Goal: Task Accomplishment & Management: Complete application form

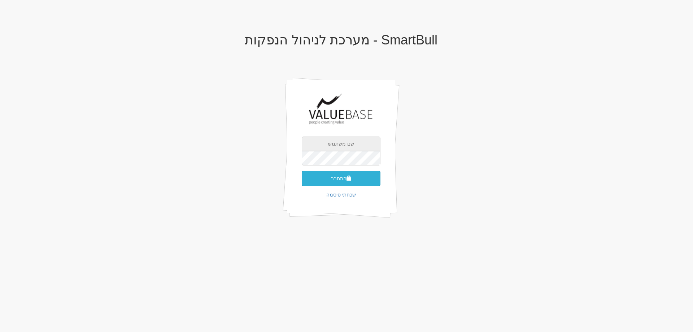
type input "hilla.a@valuebase.co.il"
click at [337, 179] on button "התחבר" at bounding box center [341, 178] width 79 height 15
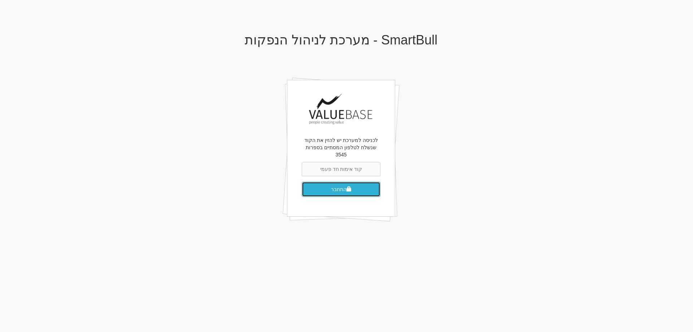
click at [332, 182] on button "התחבר" at bounding box center [341, 188] width 79 height 15
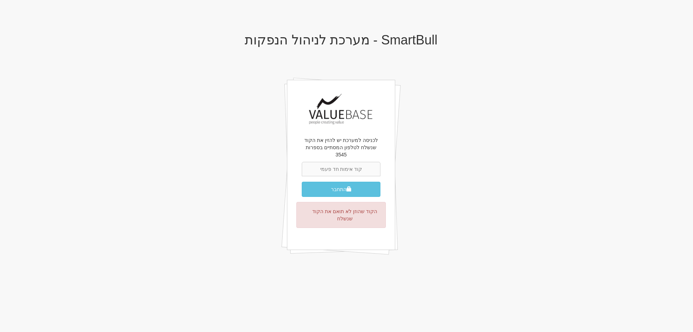
click at [351, 163] on input "text" at bounding box center [341, 169] width 79 height 14
type input "067369"
click at [336, 185] on button "התחבר" at bounding box center [341, 188] width 79 height 15
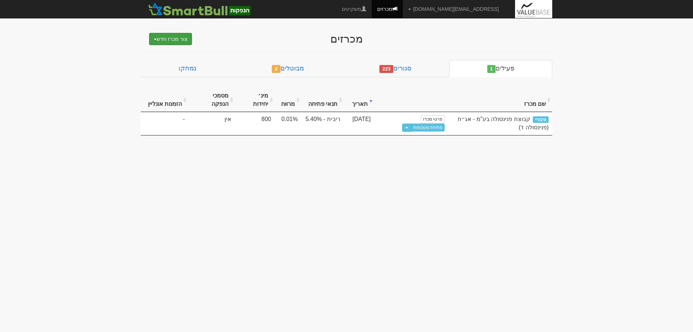
click at [155, 39] on span "button" at bounding box center [155, 39] width 3 height 1
click at [248, 254] on body "[EMAIL_ADDRESS][DOMAIN_NAME] הגדרות חשבונות הנפקה תבניות הודעות קיבול" at bounding box center [346, 166] width 693 height 332
click at [168, 36] on button "צור מכרז חדש" at bounding box center [170, 39] width 43 height 12
click at [178, 51] on link "מוסדי" at bounding box center [152, 52] width 79 height 9
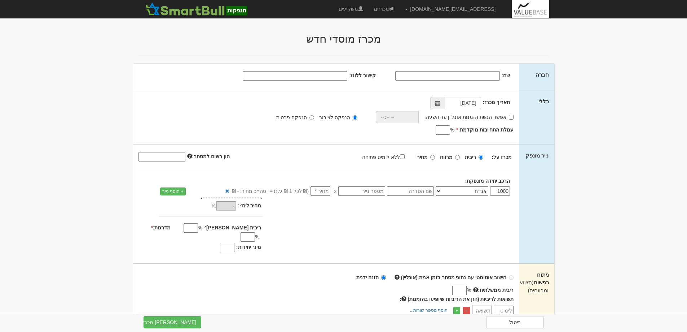
click at [473, 76] on input "שם:" at bounding box center [447, 75] width 105 height 9
type input "n"
type input "מיכפל טכנולוגיות"
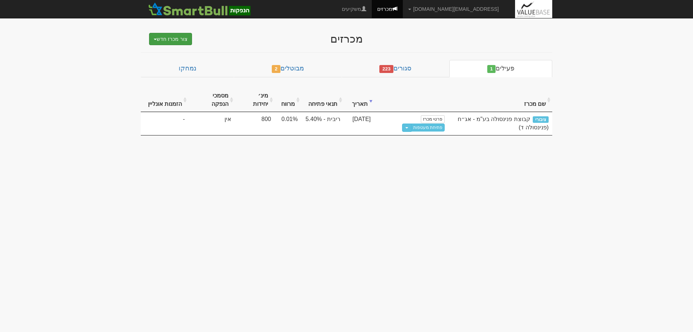
drag, startPoint x: 149, startPoint y: 38, endPoint x: 162, endPoint y: 38, distance: 13.4
click at [150, 38] on div "[PERSON_NAME] מכרז חדש מוסדי מוסדי מחתם אחר (ייבוא קובץ) ציבורי ללא מוסדי" at bounding box center [170, 39] width 70 height 12
click at [162, 38] on button "צור מכרז חדש" at bounding box center [170, 39] width 43 height 12
click at [330, 227] on body "hilla.a@valuebase.co.il הגדרות חשבונות הנפקה תבניות הודעות קיבול" at bounding box center [346, 166] width 693 height 332
click at [157, 40] on button "צור מכרז חדש" at bounding box center [170, 39] width 43 height 12
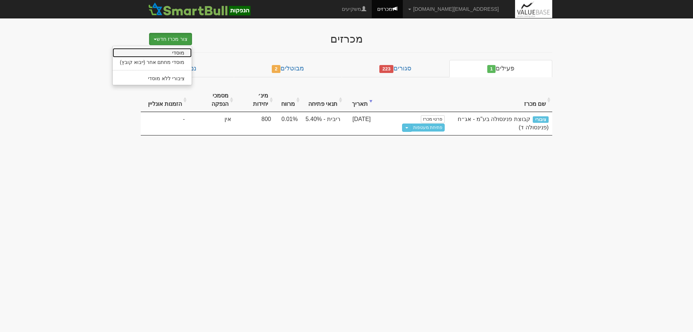
click at [178, 52] on link "מוסדי" at bounding box center [152, 52] width 79 height 9
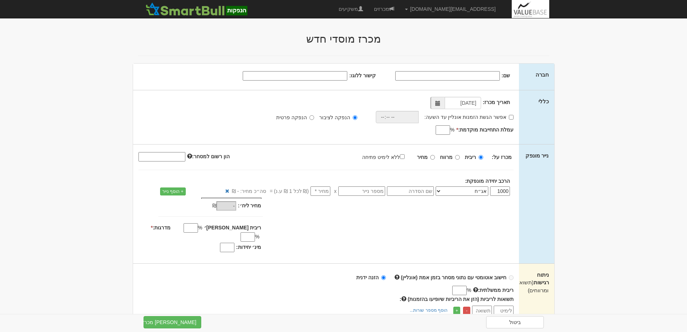
click at [489, 75] on input "שם:" at bounding box center [447, 75] width 105 height 9
type input "מיכפל טכנולוגיות"
click at [455, 104] on input "15/09/2025" at bounding box center [463, 103] width 36 height 12
drag, startPoint x: 451, startPoint y: 102, endPoint x: 457, endPoint y: 103, distance: 6.5
click at [457, 103] on input "15/09/2025" at bounding box center [463, 103] width 36 height 12
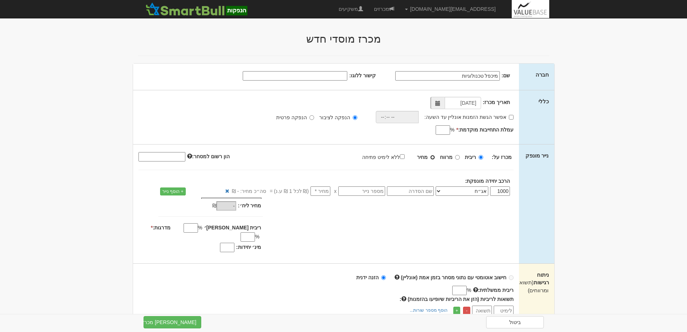
click at [435, 157] on input "מחיר" at bounding box center [432, 157] width 5 height 5
radio input "true"
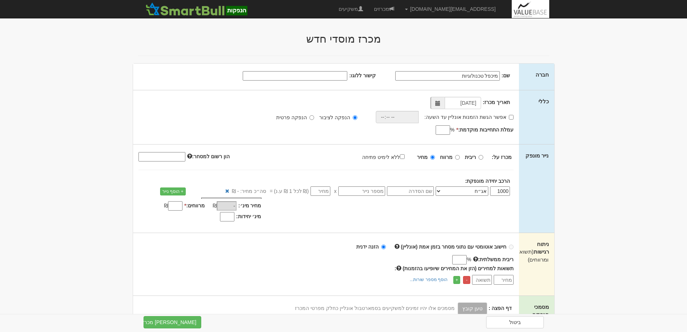
click at [443, 189] on select "אג״ח אג״ח להמרה מניות כתבי אופציה ניירות ערך מסחריים אופציות רכש כתבי התחייבות …" at bounding box center [462, 190] width 53 height 9
select select "מניות"
click at [437, 186] on select "אג״ח אג״ח להמרה מניות כתבי אופציה ניירות ערך מסחריים אופציות רכש כתבי התחייבות …" at bounding box center [462, 190] width 53 height 9
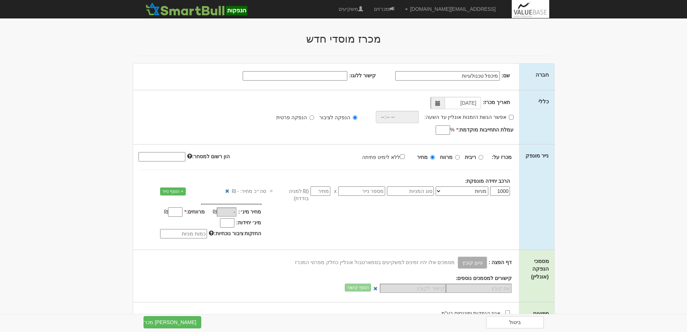
drag, startPoint x: 496, startPoint y: 192, endPoint x: 522, endPoint y: 193, distance: 26.0
click at [522, 193] on div "נייר מונפק מכרז על: ריבית מרווח מחיר x" at bounding box center [343, 196] width 421 height 105
type input "1"
click at [323, 192] on input "number" at bounding box center [321, 190] width 20 height 9
type input "61"
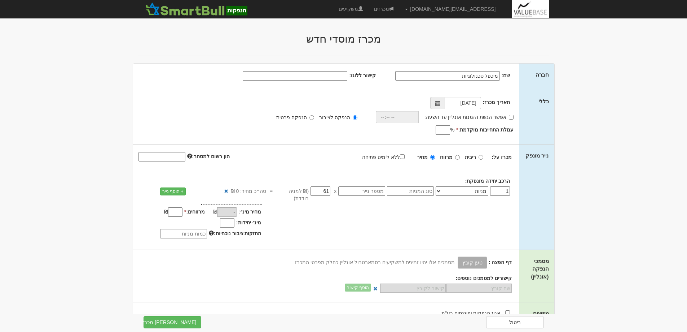
type input "61"
type input "61.10"
type input "61.1"
type input "61.10"
click at [414, 189] on input "text" at bounding box center [410, 190] width 47 height 9
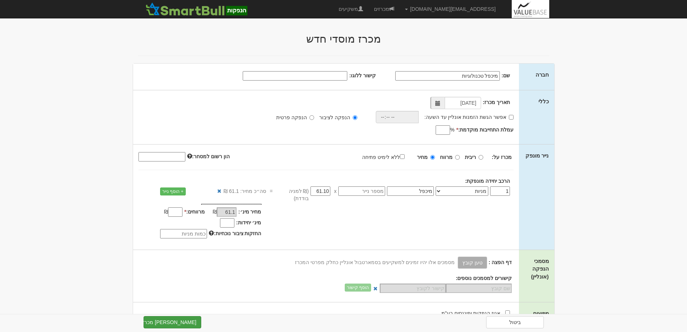
type input "מיכפל"
click at [171, 323] on button "צור מכרז" at bounding box center [173, 322] width 58 height 12
click at [446, 127] on input "עמלת התחייבות מוקדמת: *" at bounding box center [443, 129] width 14 height 9
type input "0"
click at [172, 320] on button "צור מכרז" at bounding box center [173, 322] width 58 height 12
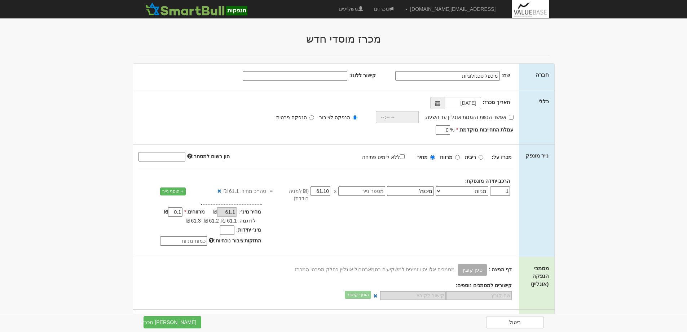
type input "0.1"
drag, startPoint x: 227, startPoint y: 223, endPoint x: 241, endPoint y: 239, distance: 20.7
click at [227, 225] on input "מינ׳ יחידות:" at bounding box center [227, 229] width 14 height 9
type input "3700"
click at [162, 323] on button "צור מכרז" at bounding box center [173, 322] width 58 height 12
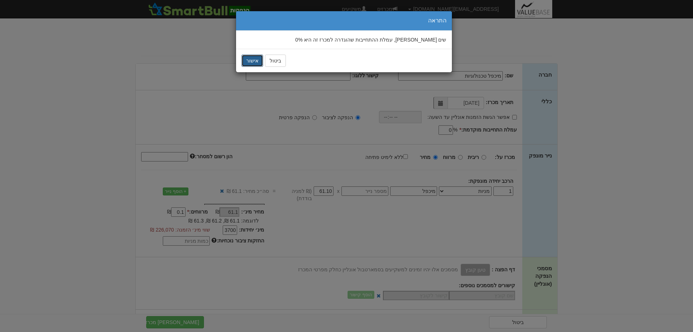
click at [248, 59] on button "אישור" at bounding box center [252, 60] width 22 height 12
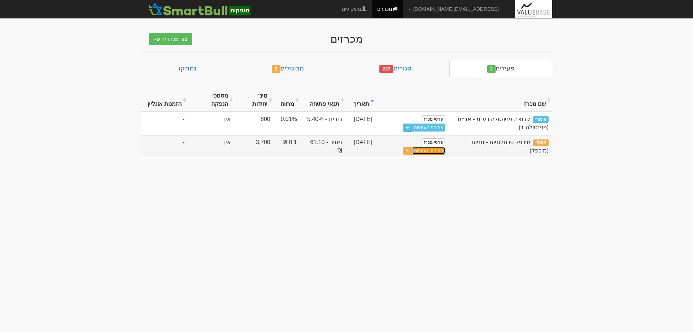
click at [412, 146] on link "פתיחת מעטפות" at bounding box center [429, 150] width 34 height 8
